Goal: Transaction & Acquisition: Download file/media

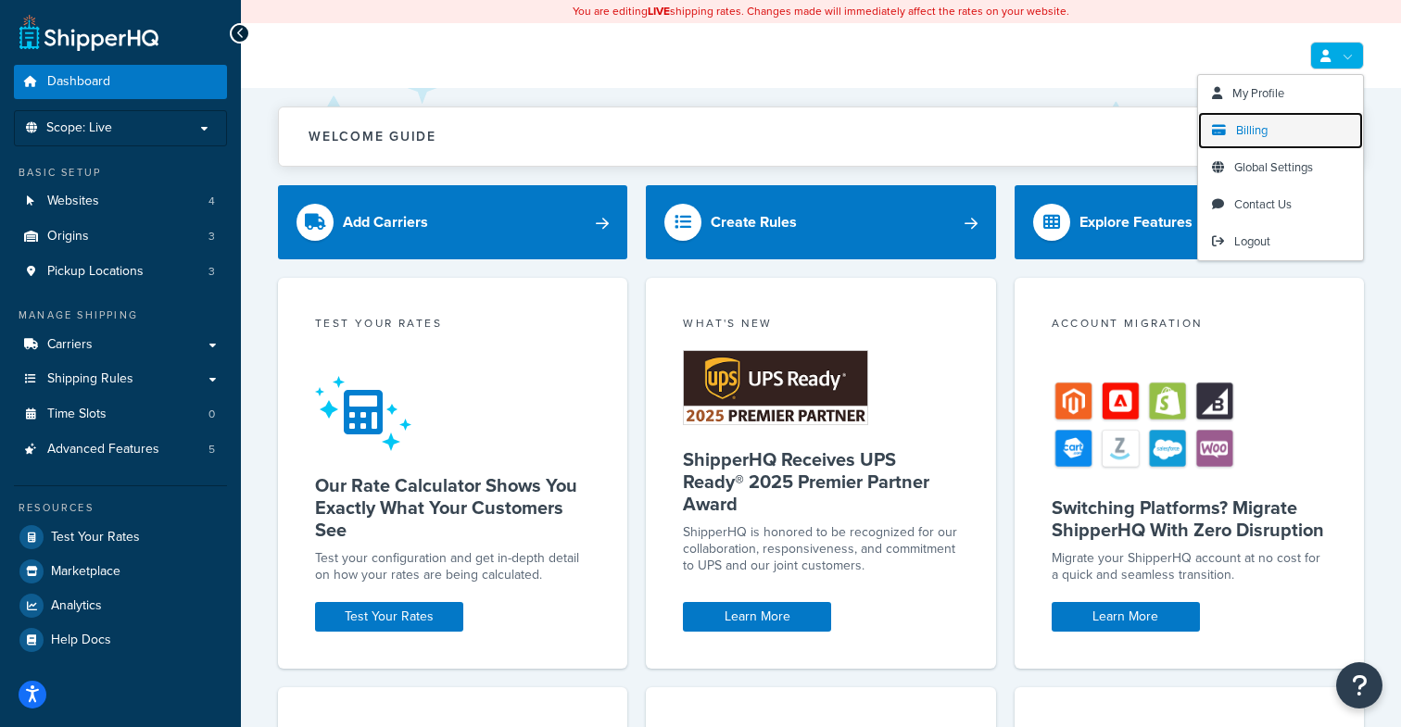
click at [1269, 127] on link "Billing" at bounding box center [1280, 130] width 165 height 37
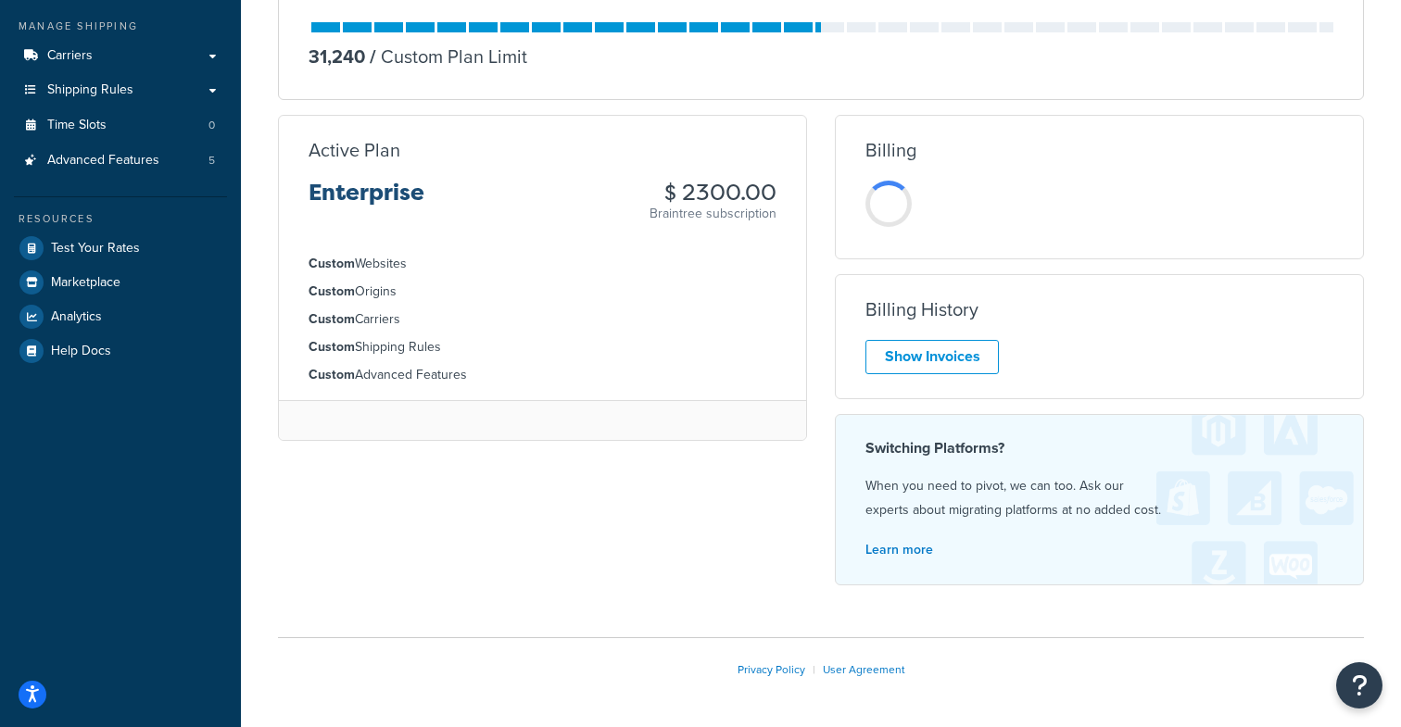
scroll to position [288, 0]
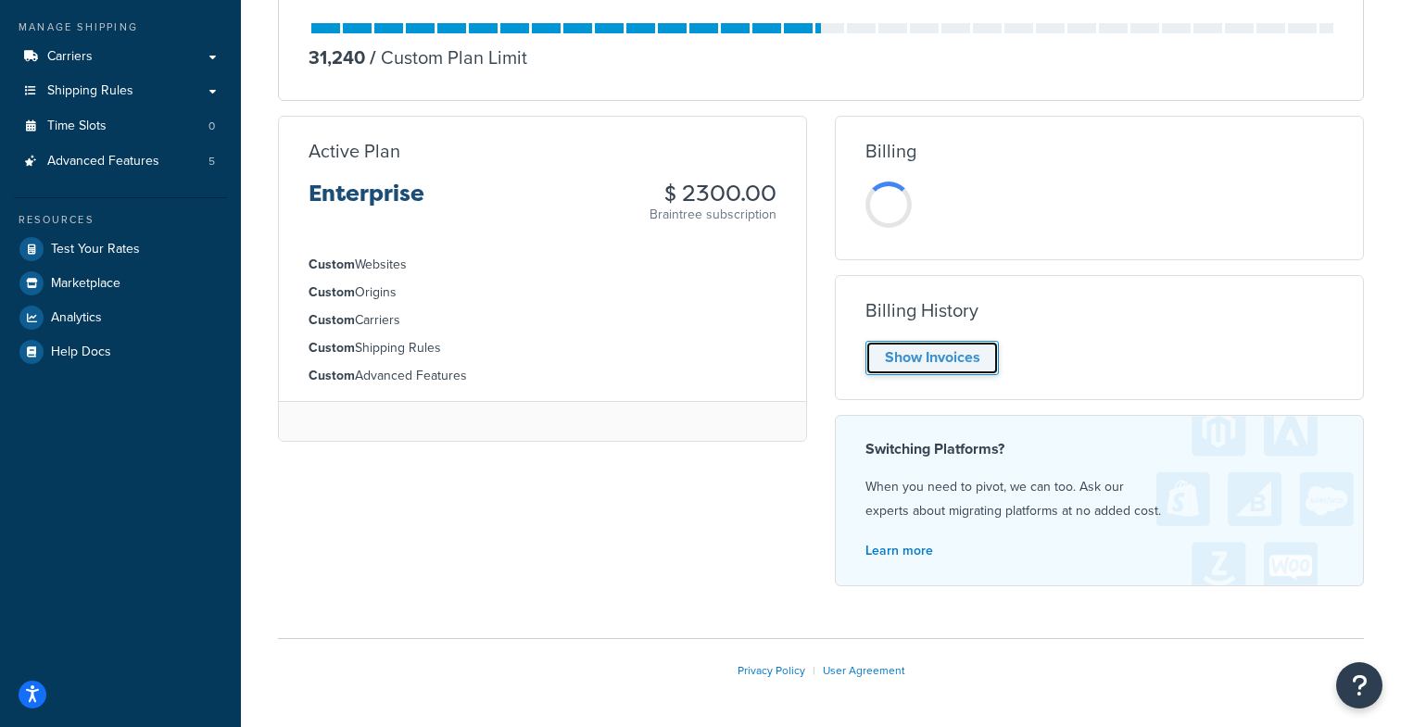
click at [985, 357] on link "Show Invoices" at bounding box center [931, 358] width 133 height 34
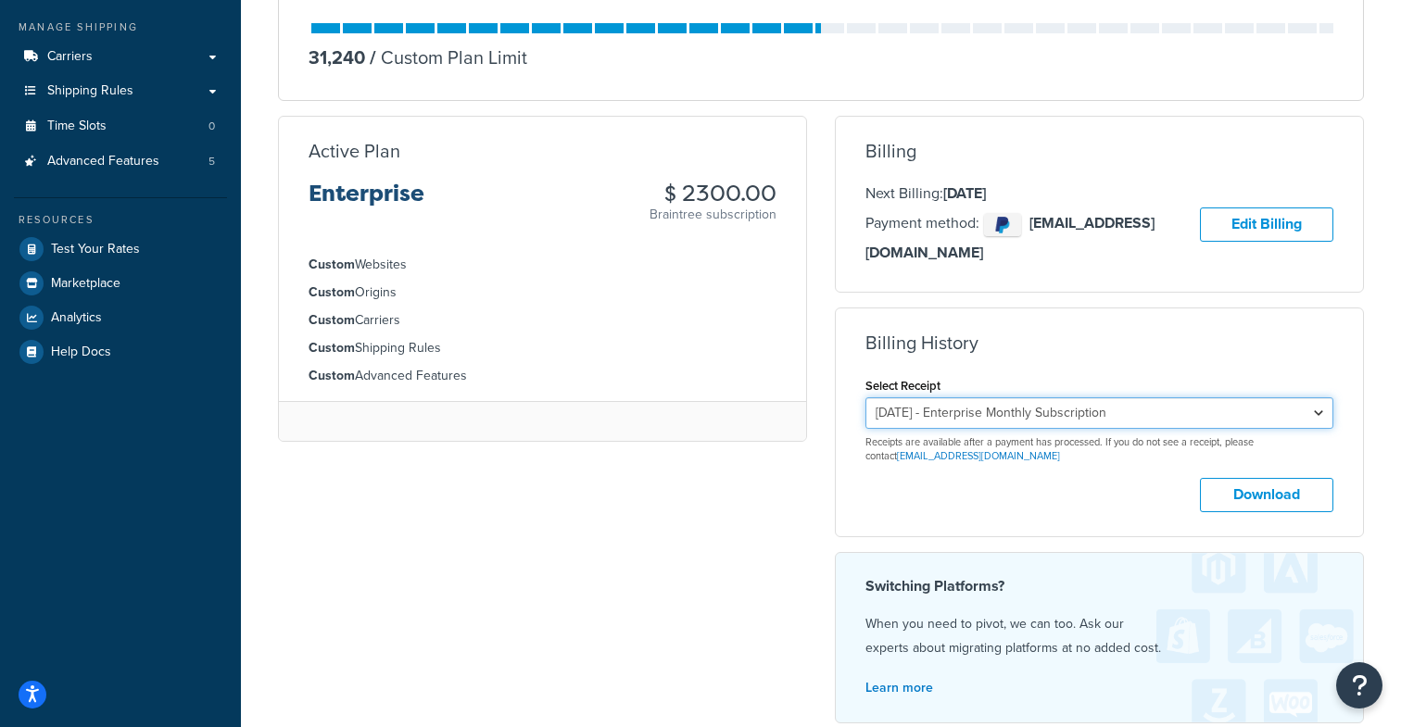
click at [1088, 397] on select "[DATE] - Enterprise Monthly Subscription [DATE] - Enterprise Monthly Subscripti…" at bounding box center [1099, 412] width 468 height 31
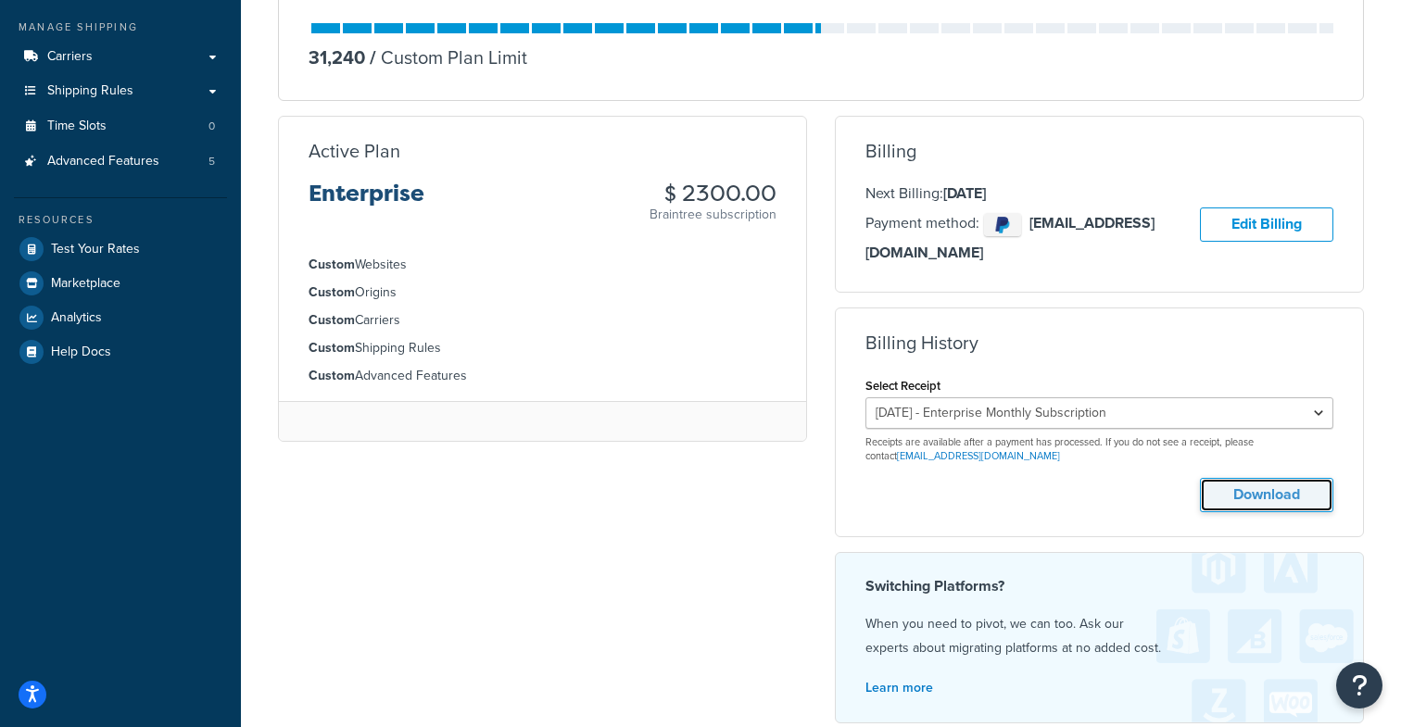
click at [1276, 478] on button "Download" at bounding box center [1266, 495] width 133 height 34
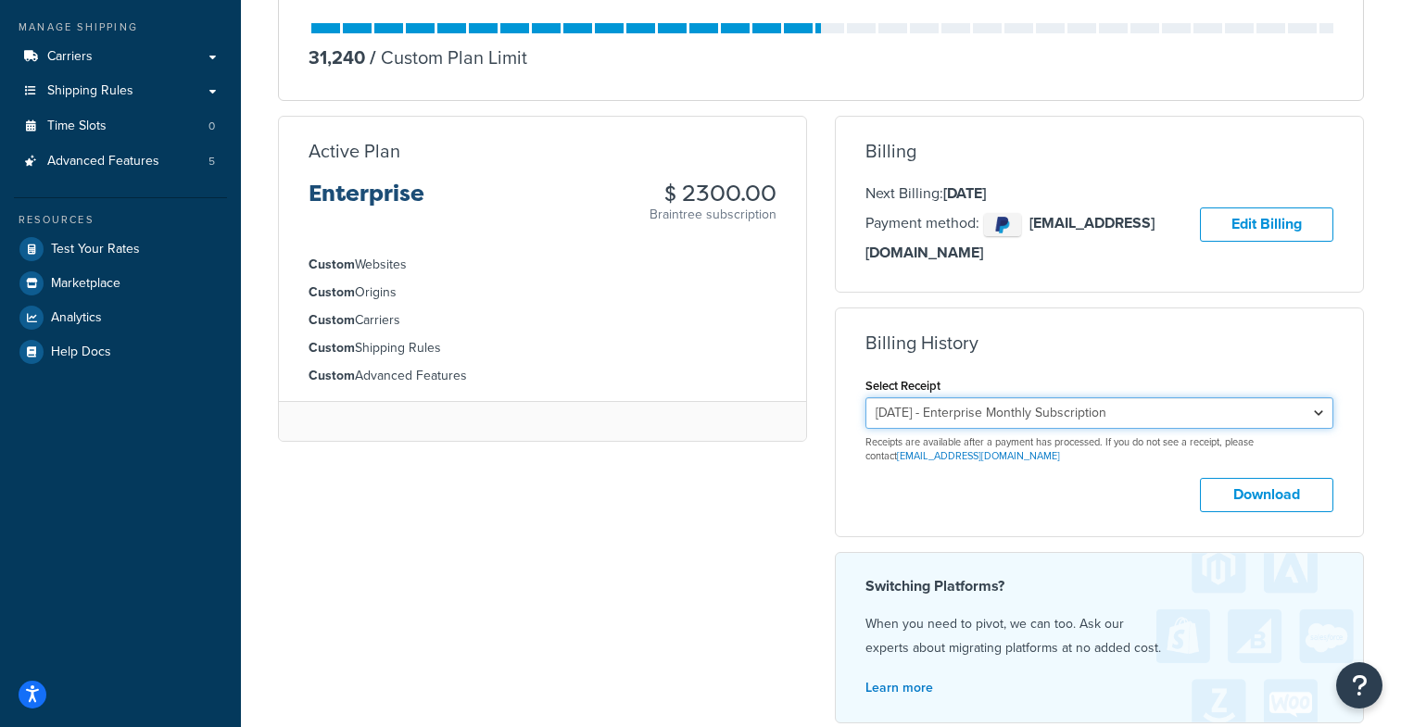
click at [969, 397] on select "[DATE] - Enterprise Monthly Subscription [DATE] - Enterprise Monthly Subscripti…" at bounding box center [1099, 412] width 468 height 31
select select "3mx7w7sc"
click at [865, 397] on select "[DATE] - Enterprise Monthly Subscription [DATE] - Enterprise Monthly Subscripti…" at bounding box center [1099, 412] width 468 height 31
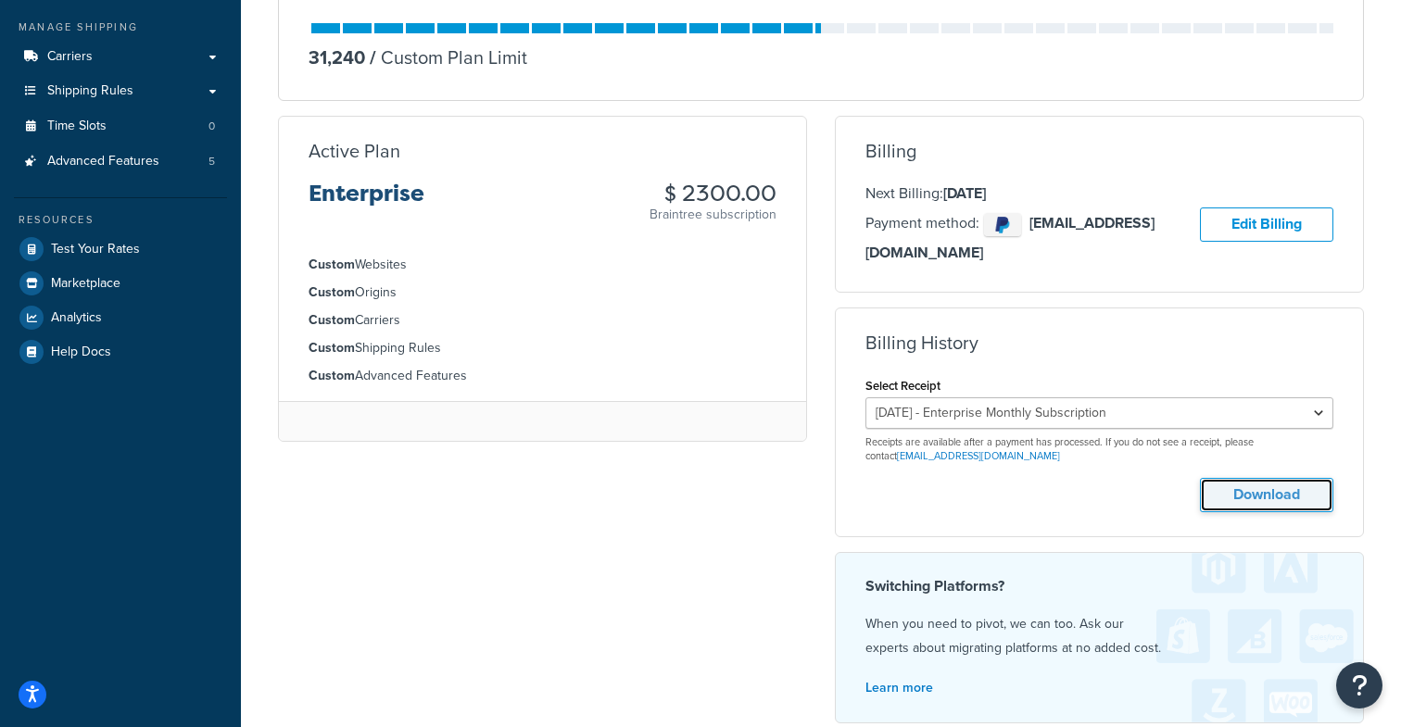
click at [1243, 483] on button "Download" at bounding box center [1266, 495] width 133 height 34
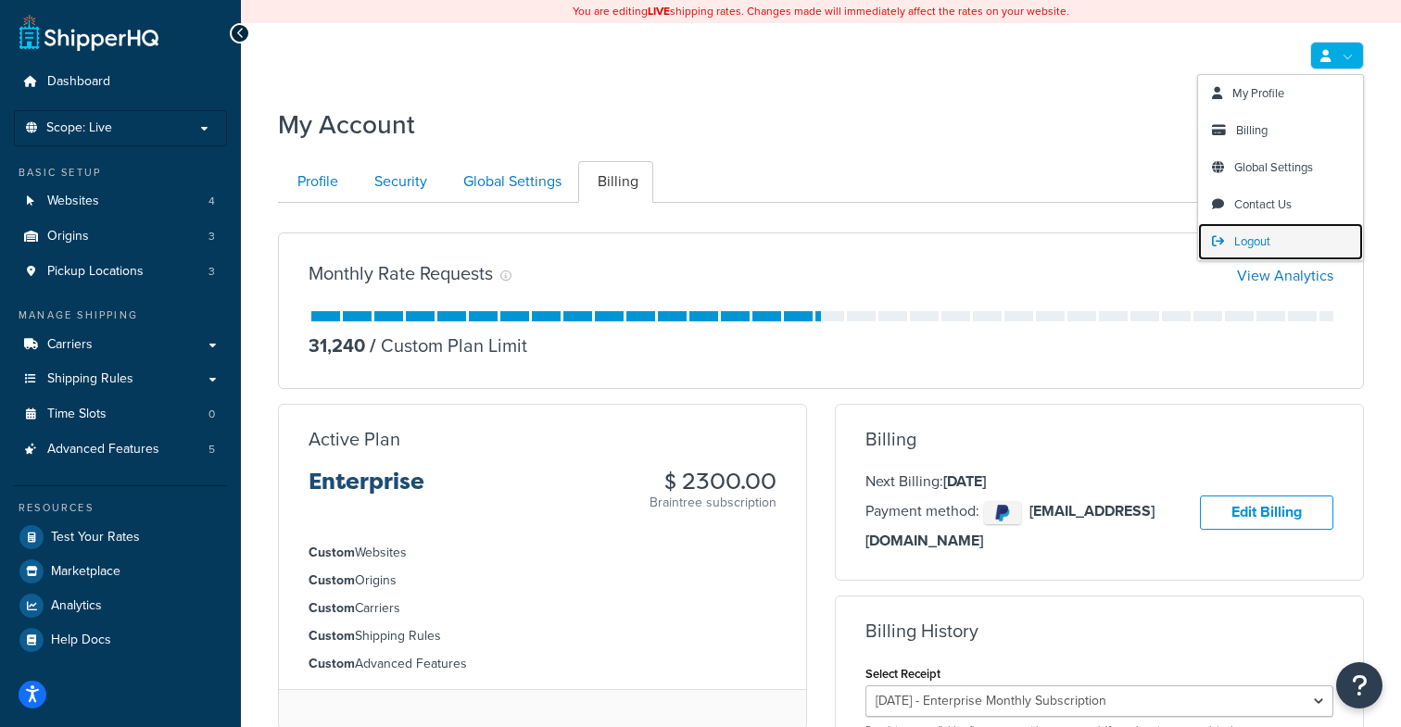
click at [1276, 244] on link "Logout" at bounding box center [1280, 241] width 165 height 37
